Goal: Task Accomplishment & Management: Manage account settings

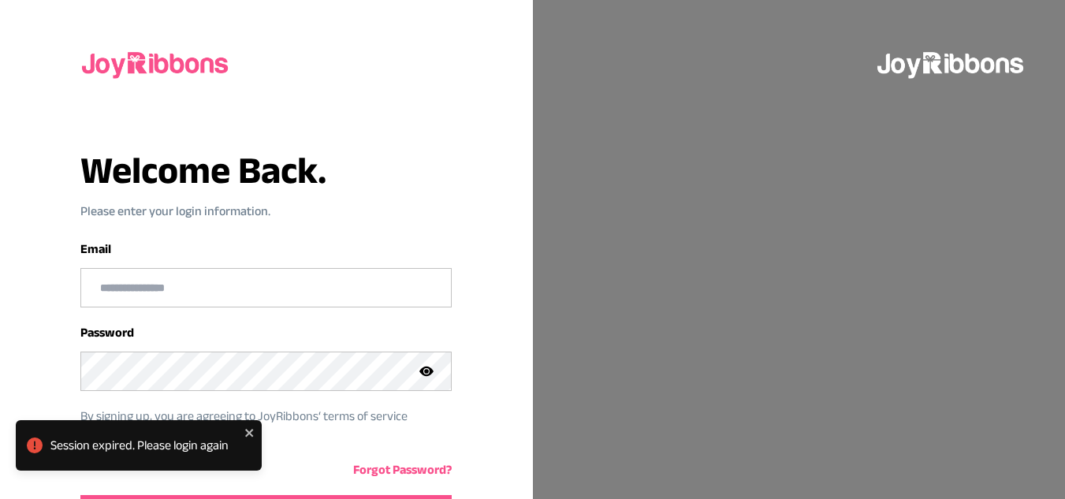
scroll to position [106, 0]
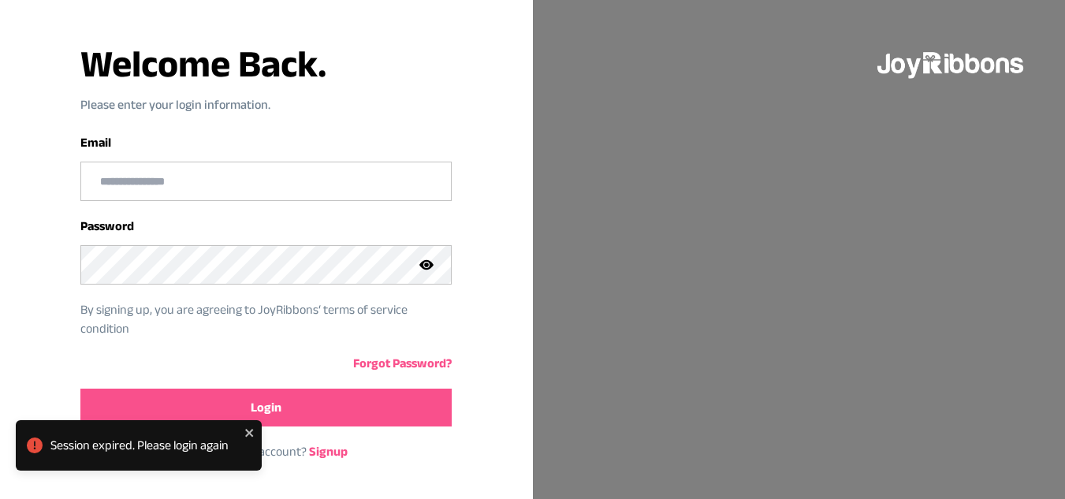
type input "**********"
click at [333, 395] on button "Login" at bounding box center [265, 407] width 371 height 38
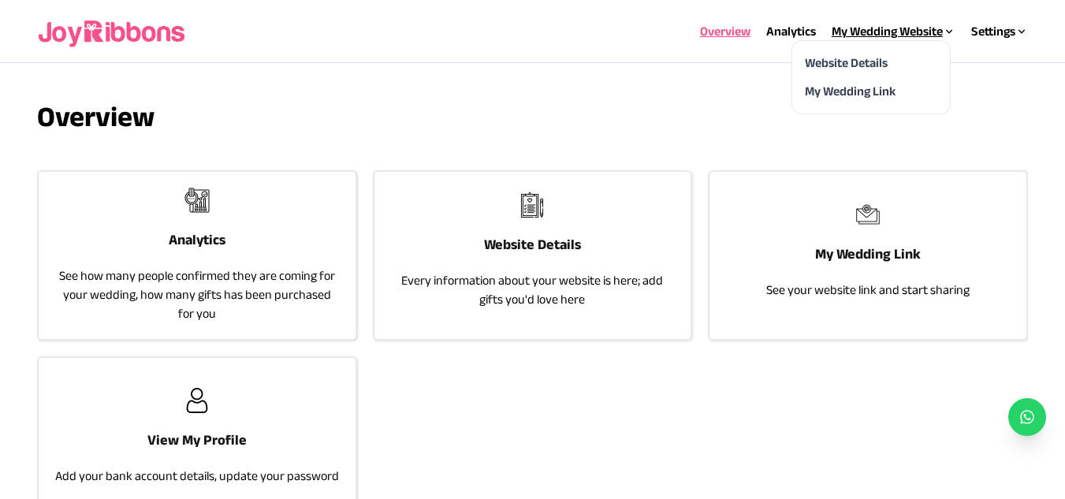
click at [840, 28] on div "My Wedding Website" at bounding box center [893, 31] width 124 height 19
click at [840, 54] on div "Website Details" at bounding box center [870, 63] width 132 height 19
click at [840, 57] on link "Website Details" at bounding box center [845, 62] width 83 height 13
